Goal: Check status

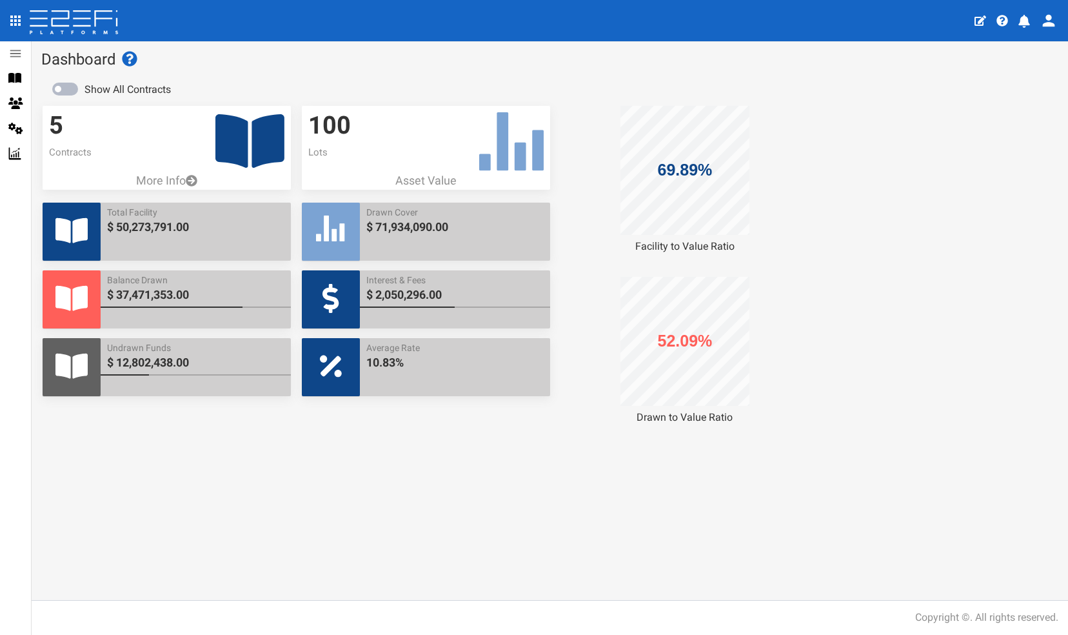
click at [228, 141] on icon at bounding box center [249, 141] width 69 height 54
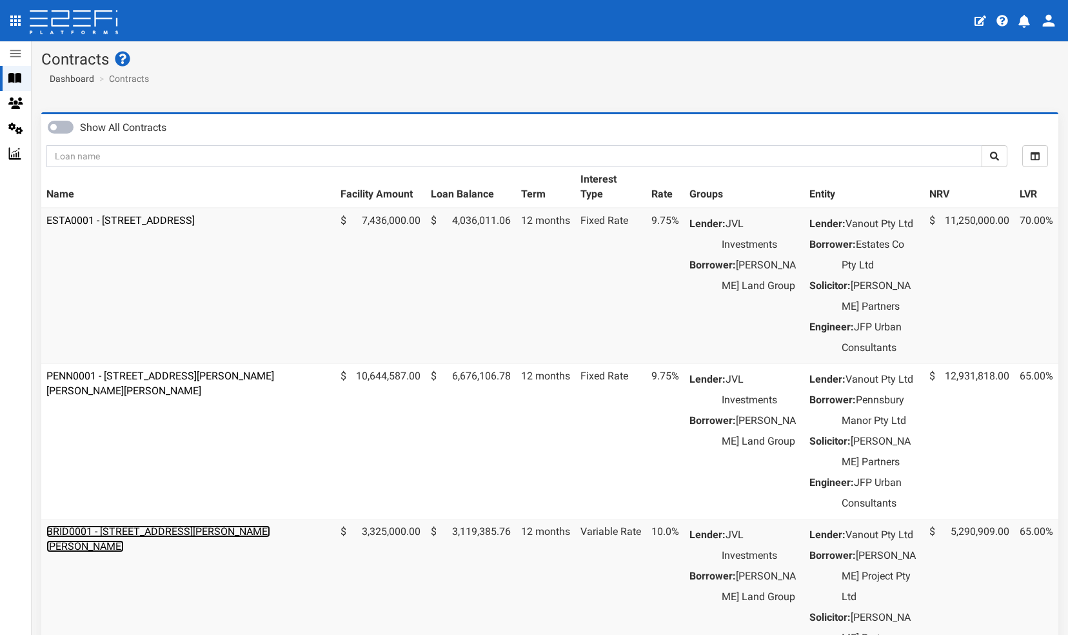
click at [178, 552] on link "BRID0001 - [STREET_ADDRESS][PERSON_NAME][PERSON_NAME]" at bounding box center [158, 538] width 224 height 27
